Goal: Information Seeking & Learning: Learn about a topic

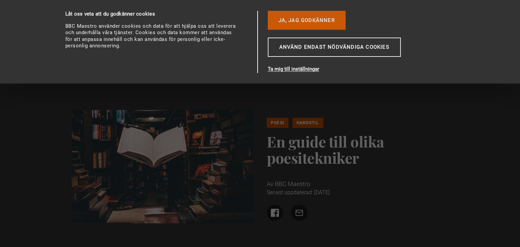
click at [295, 24] on font "Ja, jag godkänner" at bounding box center [307, 20] width 56 height 8
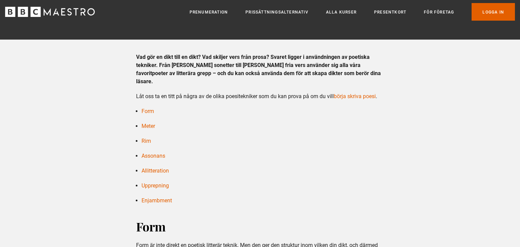
scroll to position [181, 0]
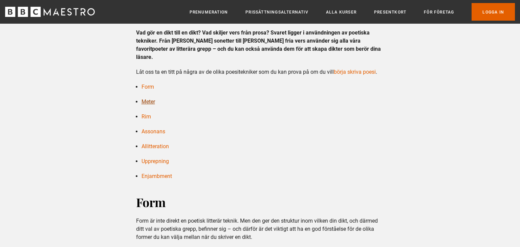
click at [149, 103] on font "Meter" at bounding box center [148, 102] width 14 height 6
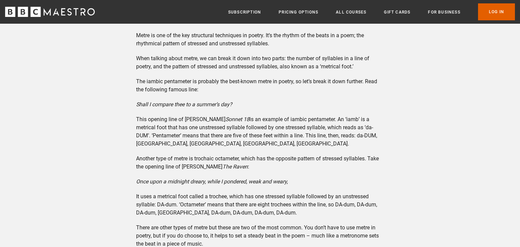
scroll to position [928, 0]
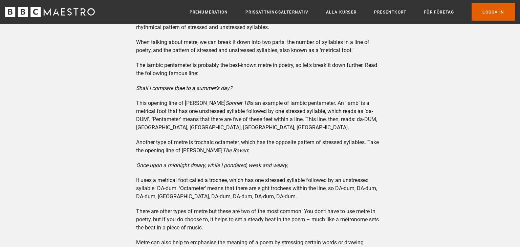
scroll to position [181, 0]
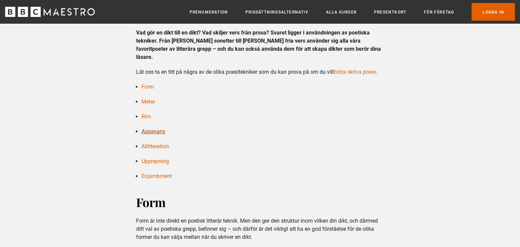
click at [154, 132] on font "Assonans" at bounding box center [153, 131] width 24 height 6
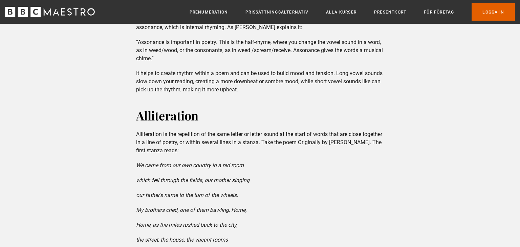
scroll to position [181, 0]
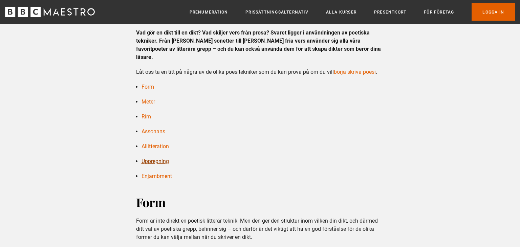
click at [162, 162] on font "Upprepning" at bounding box center [154, 161] width 27 height 6
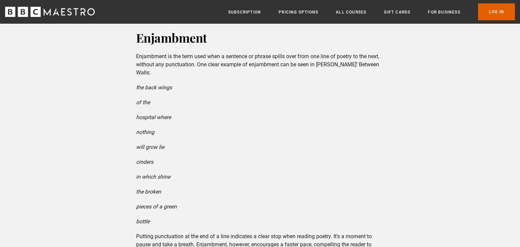
scroll to position [2097, 0]
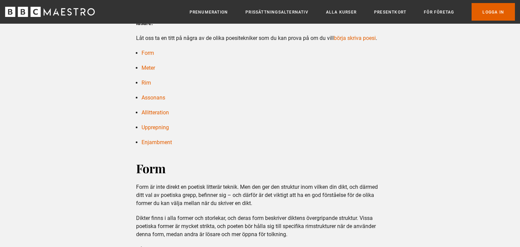
scroll to position [219, 0]
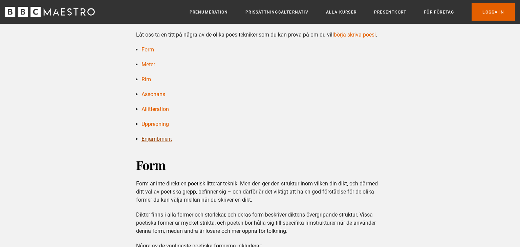
click at [167, 139] on font "Enjambment" at bounding box center [156, 139] width 30 height 6
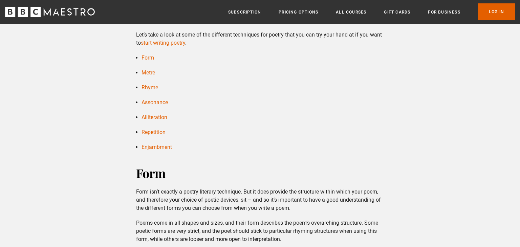
scroll to position [2112, 0]
